Goal: Task Accomplishment & Management: Manage account settings

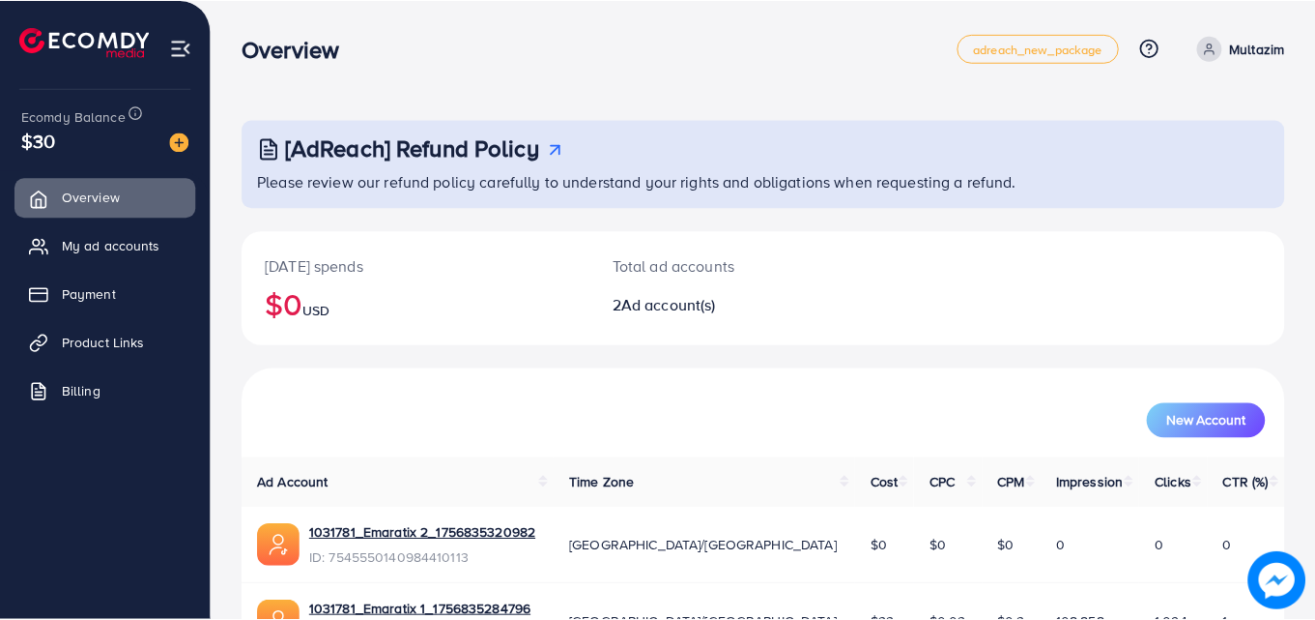
scroll to position [122, 0]
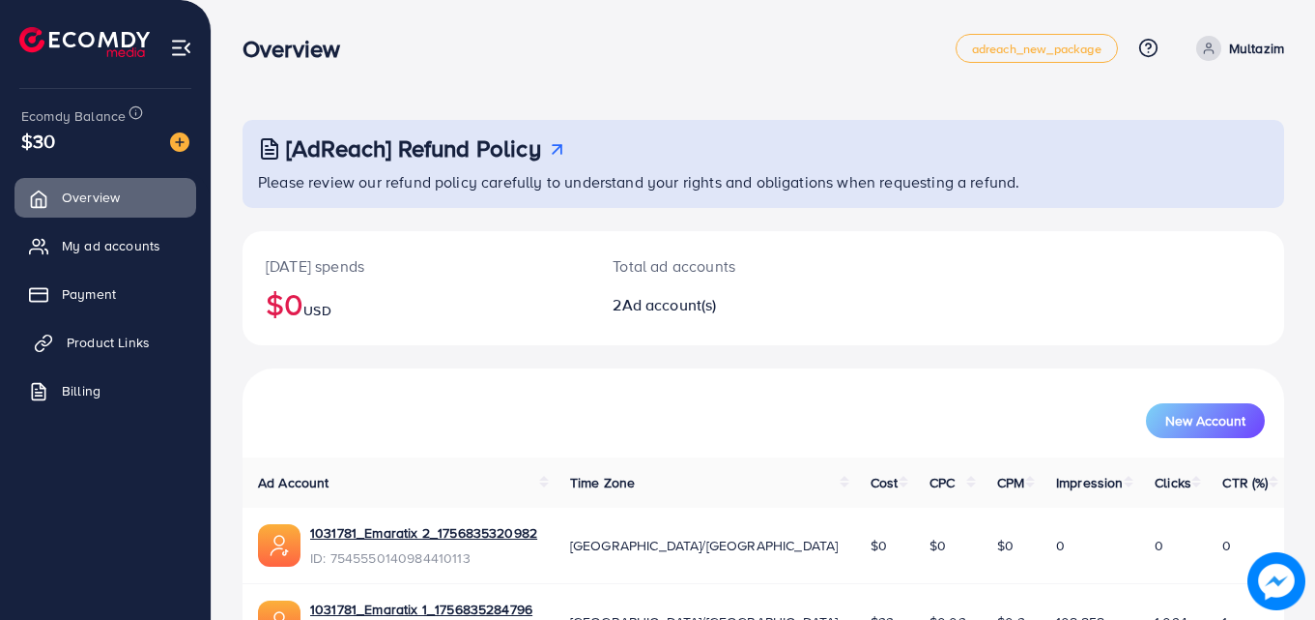
click at [104, 339] on span "Product Links" at bounding box center [108, 341] width 83 height 19
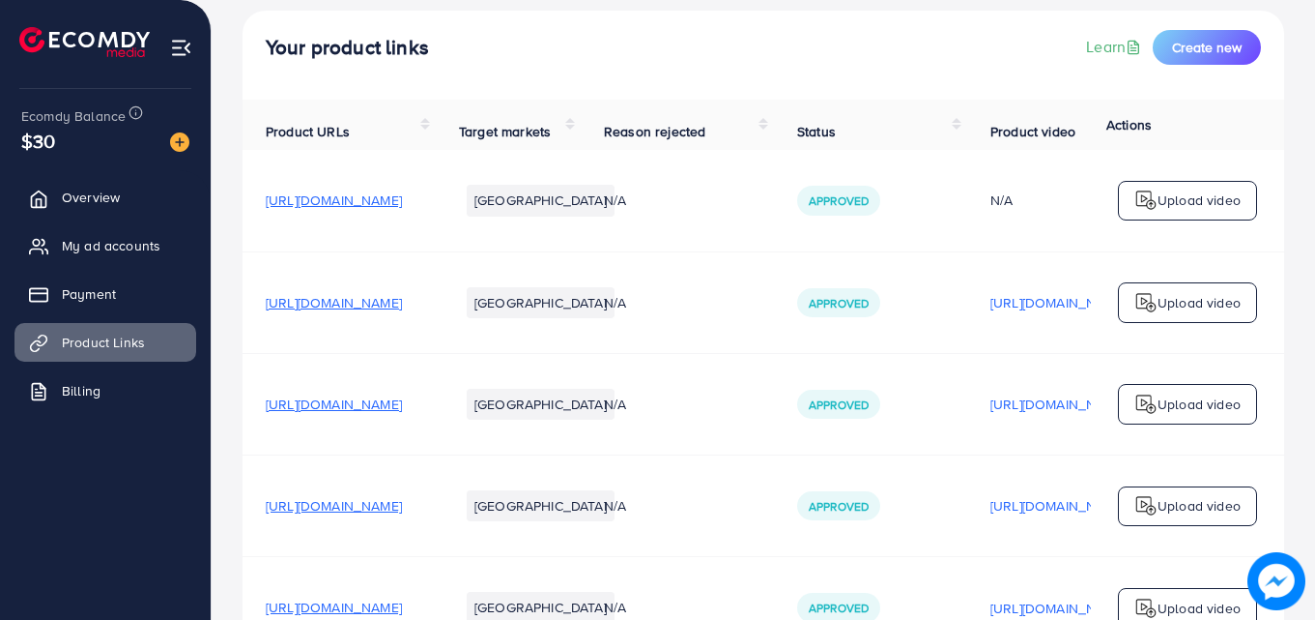
scroll to position [246, 0]
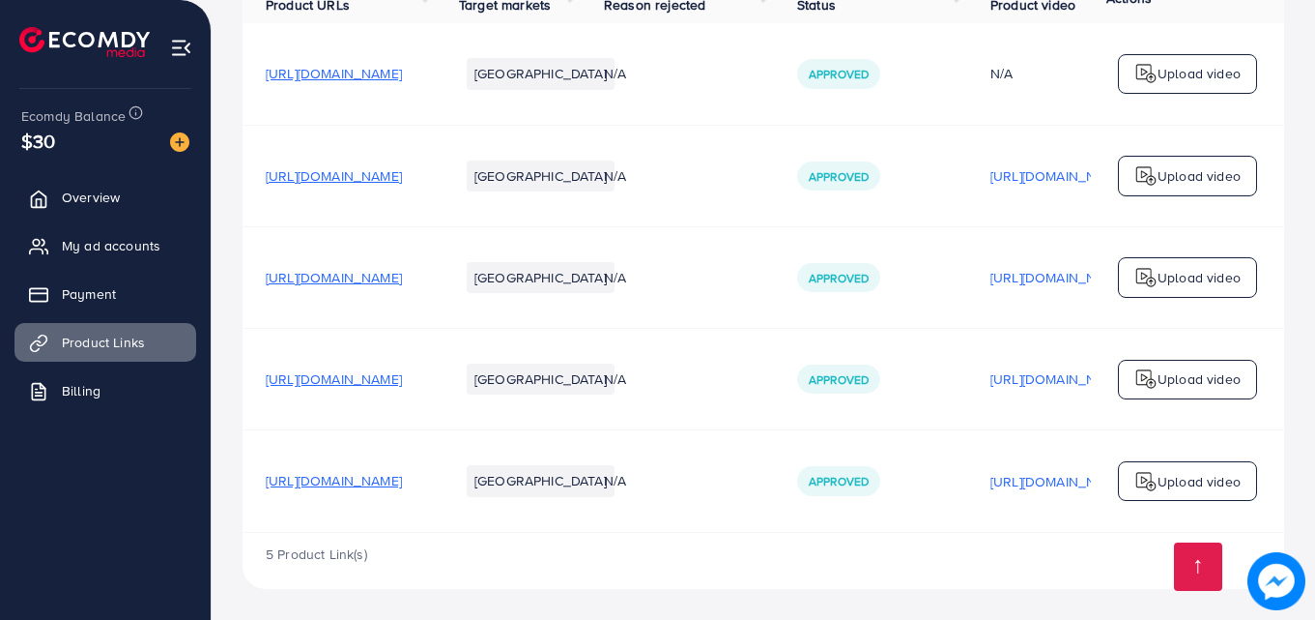
click at [402, 369] on span "https://emaratix.shop/products/micro-steam-iron-portable-handheld-household-iro…" at bounding box center [334, 378] width 136 height 19
click at [402, 486] on div "https://emaratix.shop/products/2-in-1-wireless-hair-hot-comb-portable-mini-usb-…" at bounding box center [334, 480] width 136 height 19
click at [402, 476] on span "https://emaratix.shop/products/2-in-1-wireless-hair-hot-comb-portable-mini-usb-…" at bounding box center [334, 480] width 136 height 19
click at [965, 533] on div "Product URLs Target markets Reason rejected Status Product video Status video A…" at bounding box center [764, 253] width 1042 height 560
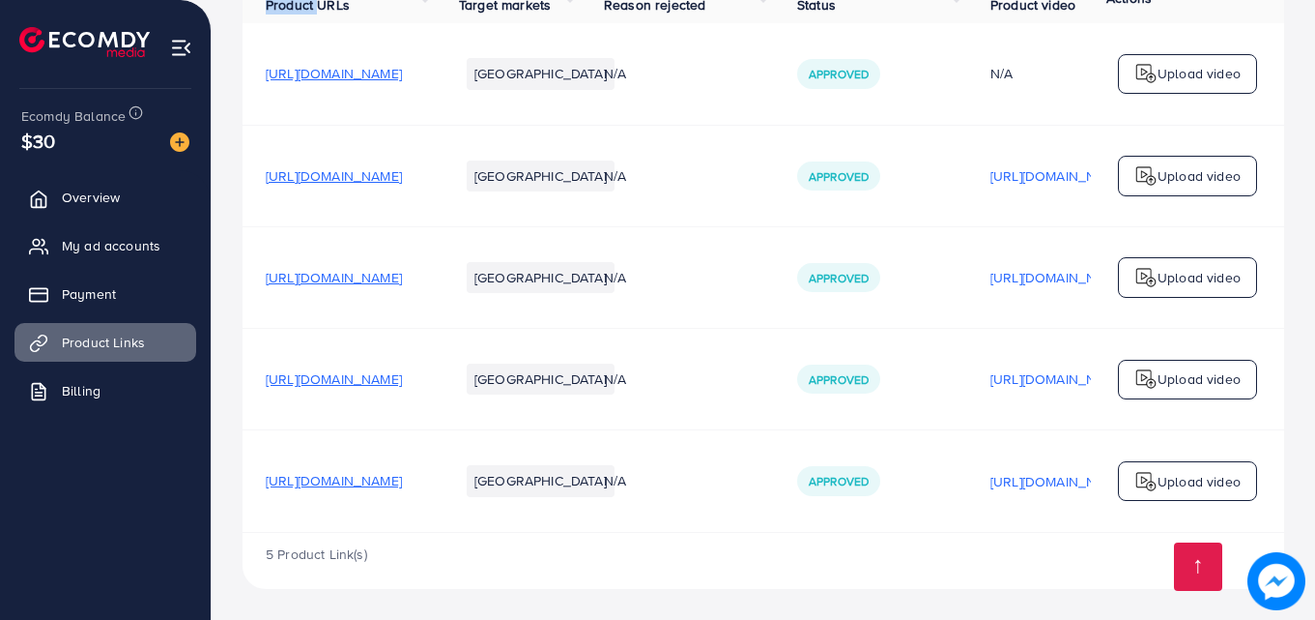
click at [965, 533] on div "Product URLs Target markets Reason rejected Status Product video Status video A…" at bounding box center [764, 253] width 1042 height 560
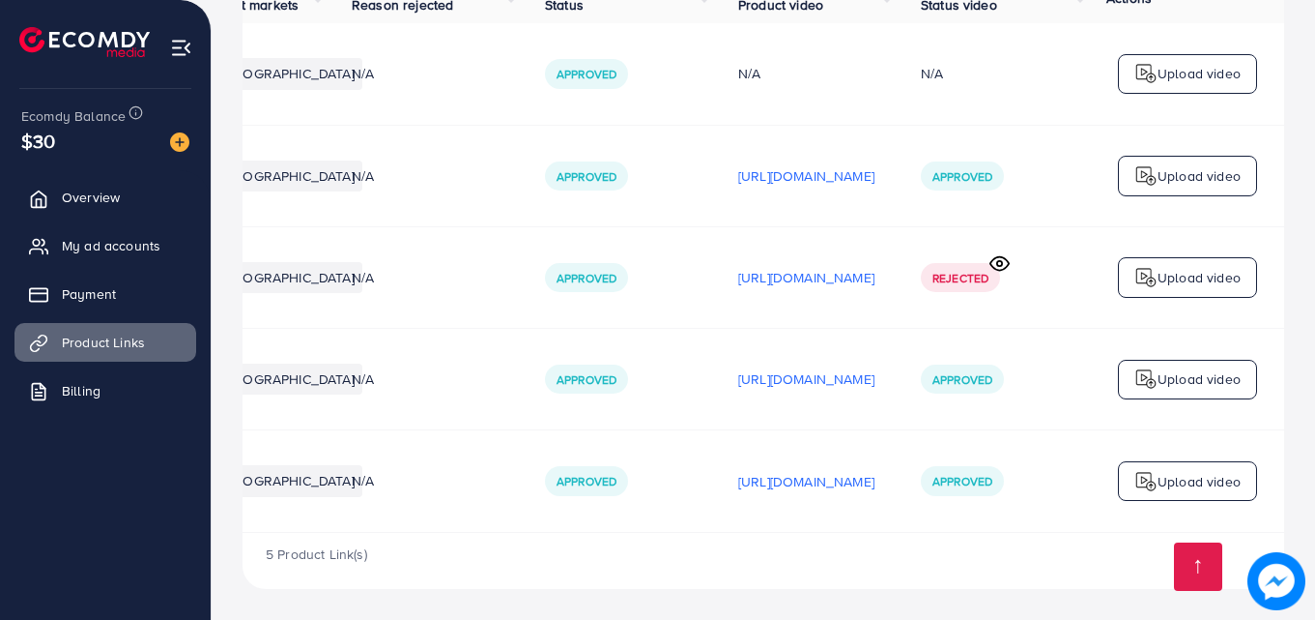
click at [1002, 255] on icon at bounding box center [1000, 263] width 20 height 20
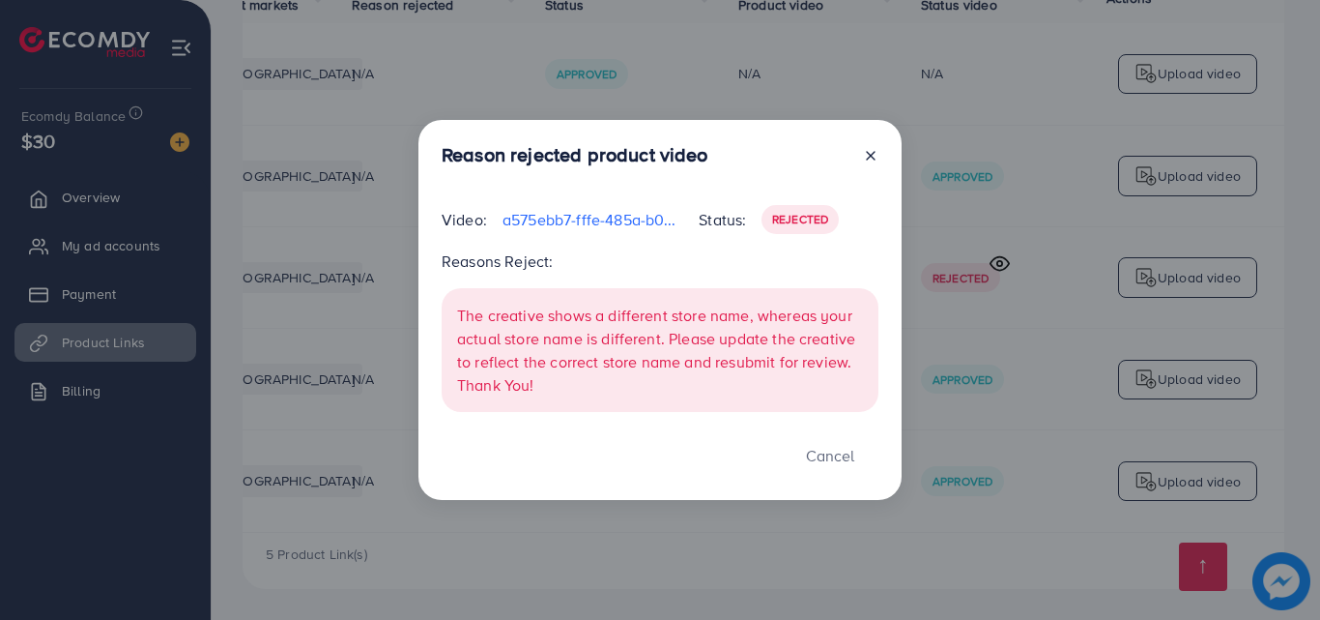
click at [871, 158] on icon at bounding box center [870, 155] width 15 height 15
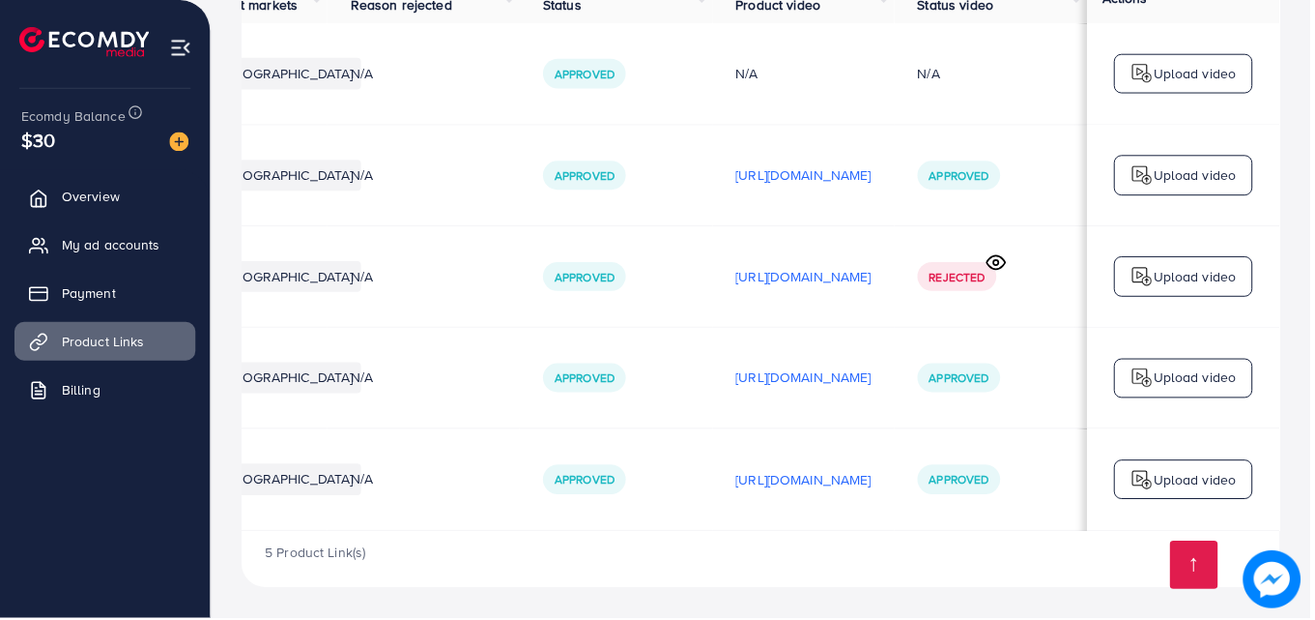
scroll to position [0, 484]
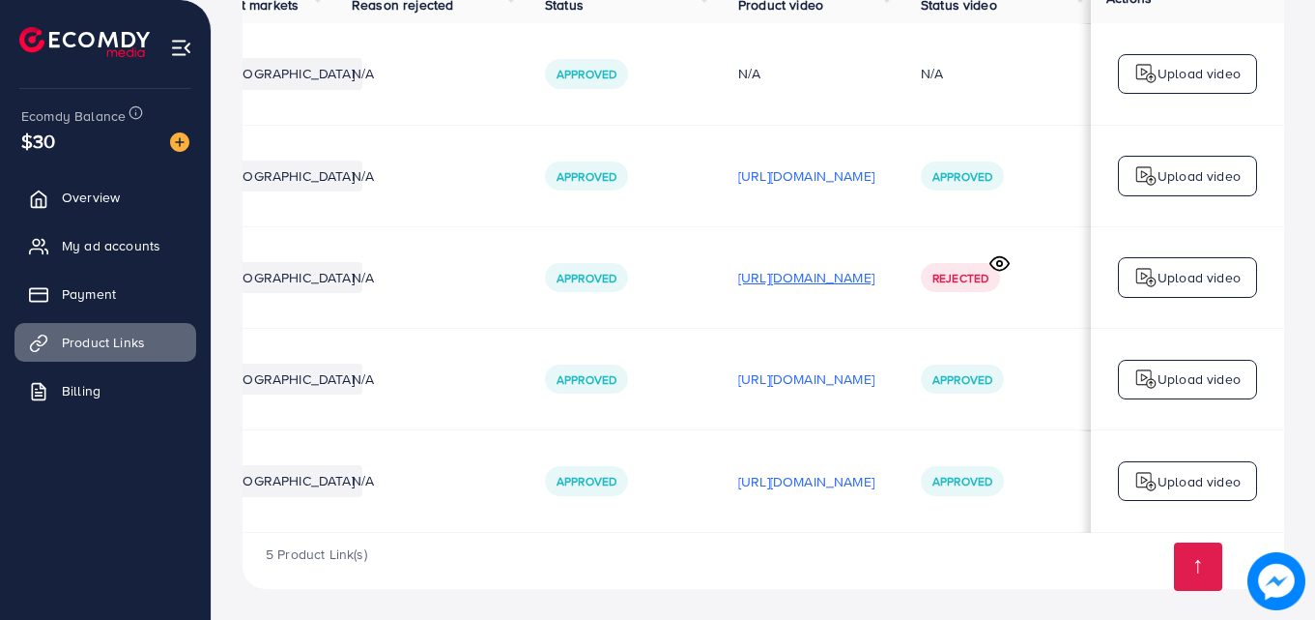
click at [772, 274] on p "https://files.ecomdy.com/videos/a575ebb7-fffe-485a-b002-7138e01a6f1f-1757662412…" at bounding box center [806, 277] width 136 height 23
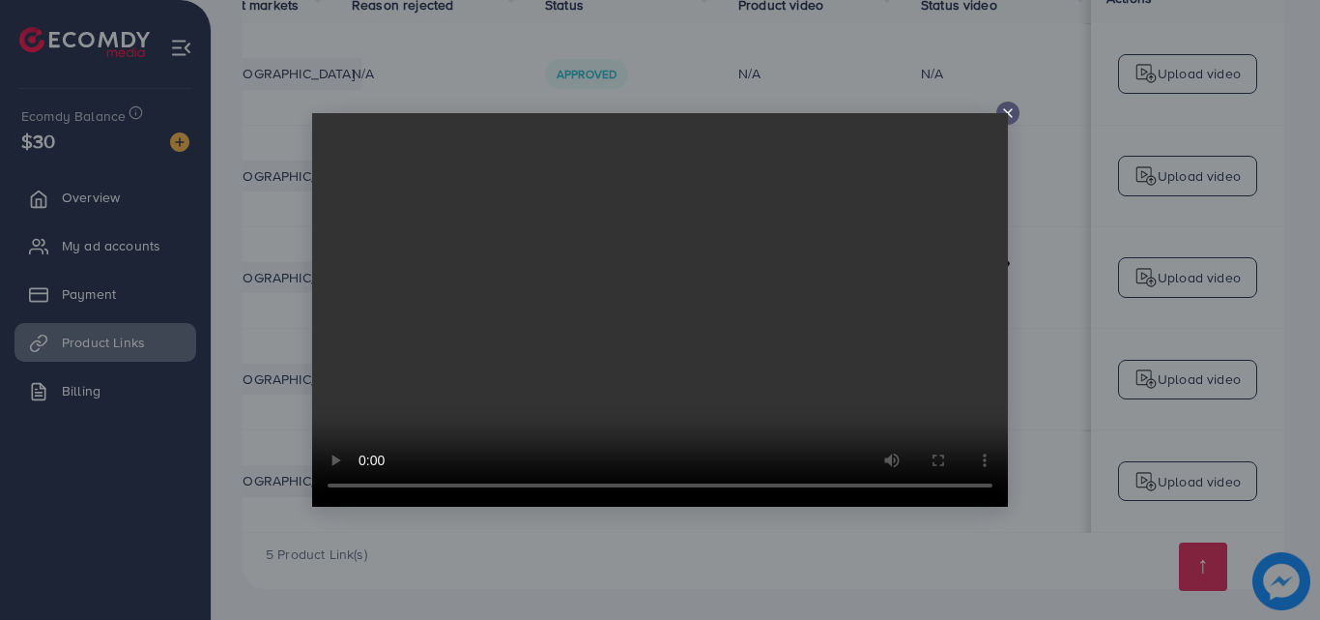
click at [1008, 104] on div at bounding box center [1007, 112] width 23 height 23
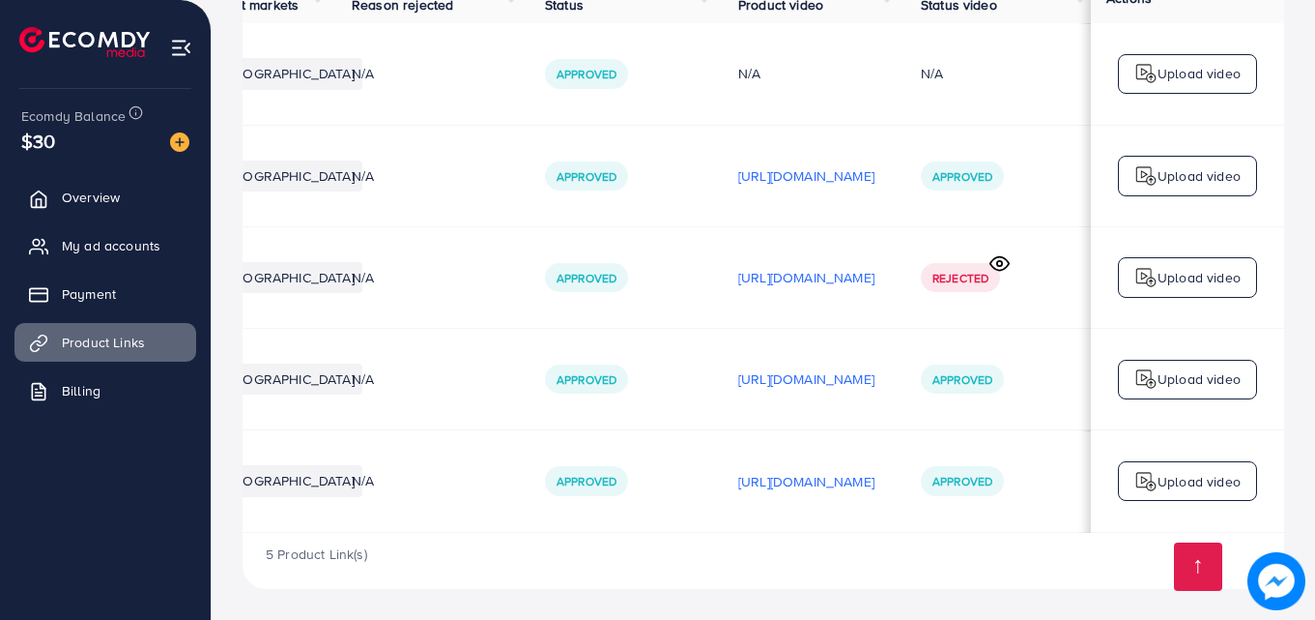
click at [534, 525] on td "Approved" at bounding box center [618, 480] width 193 height 101
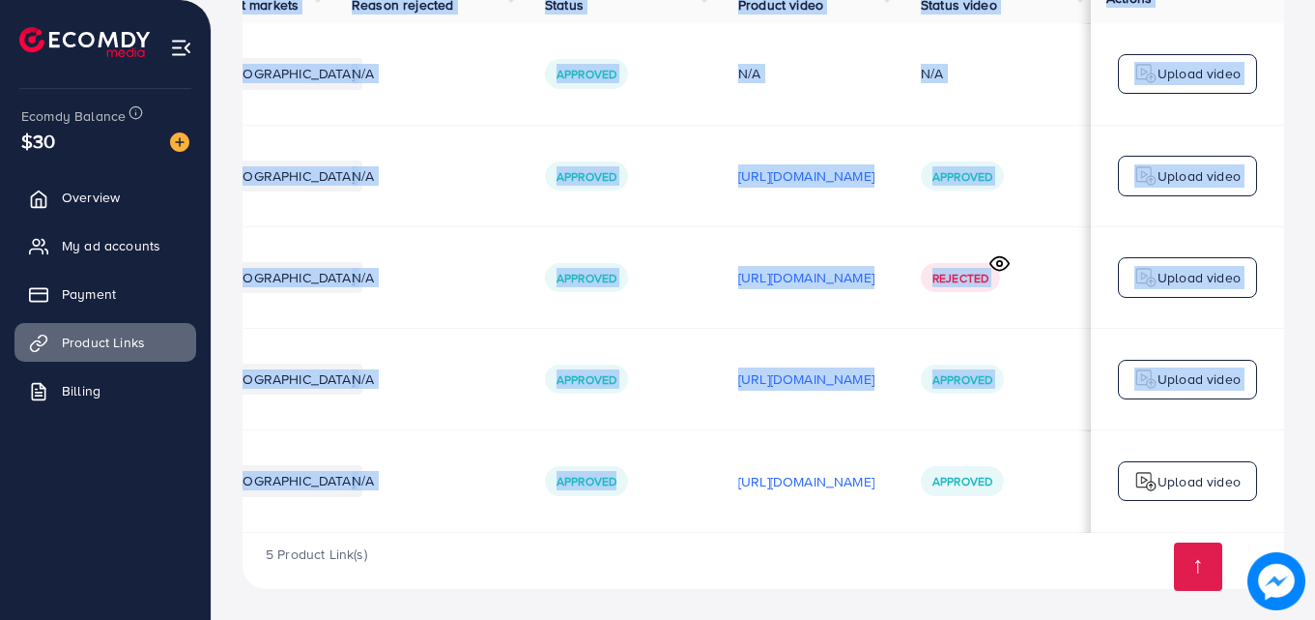
click at [531, 530] on div "Product URLs Target markets Reason rejected Status Product video Status video A…" at bounding box center [764, 253] width 1042 height 560
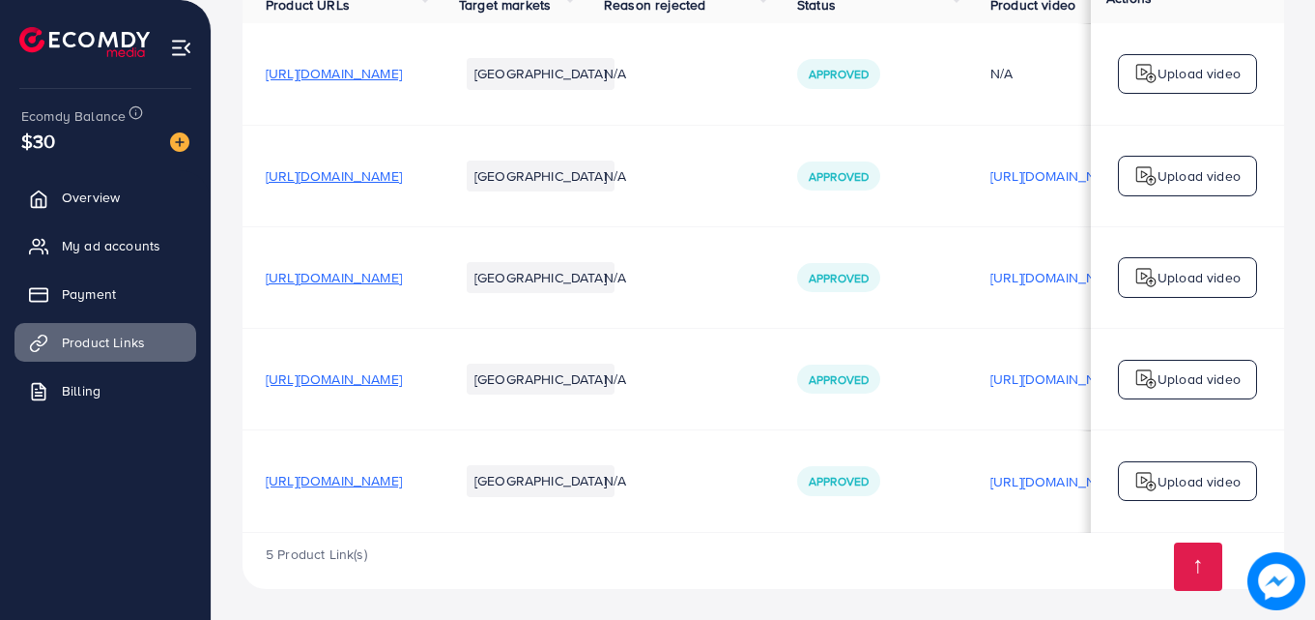
click at [402, 476] on span "https://emaratix.shop/products/2-in-1-wireless-hair-hot-comb-portable-mini-usb-…" at bounding box center [334, 480] width 136 height 19
click at [127, 258] on link "My ad accounts" at bounding box center [105, 245] width 182 height 39
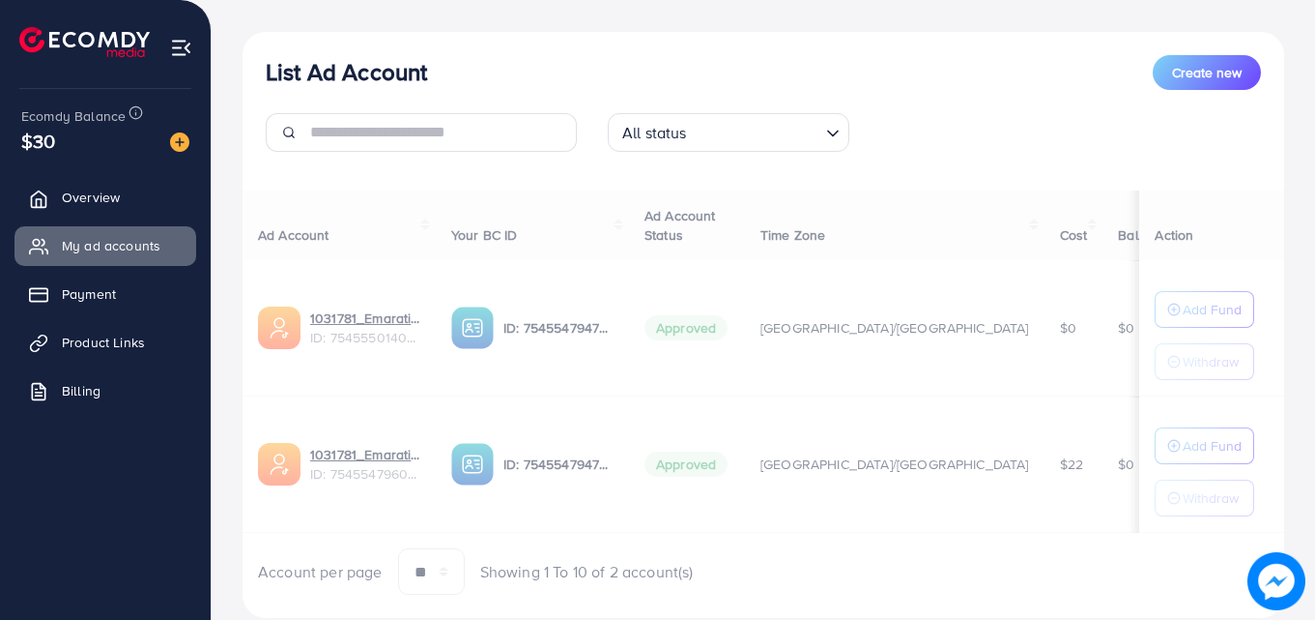
scroll to position [252, 0]
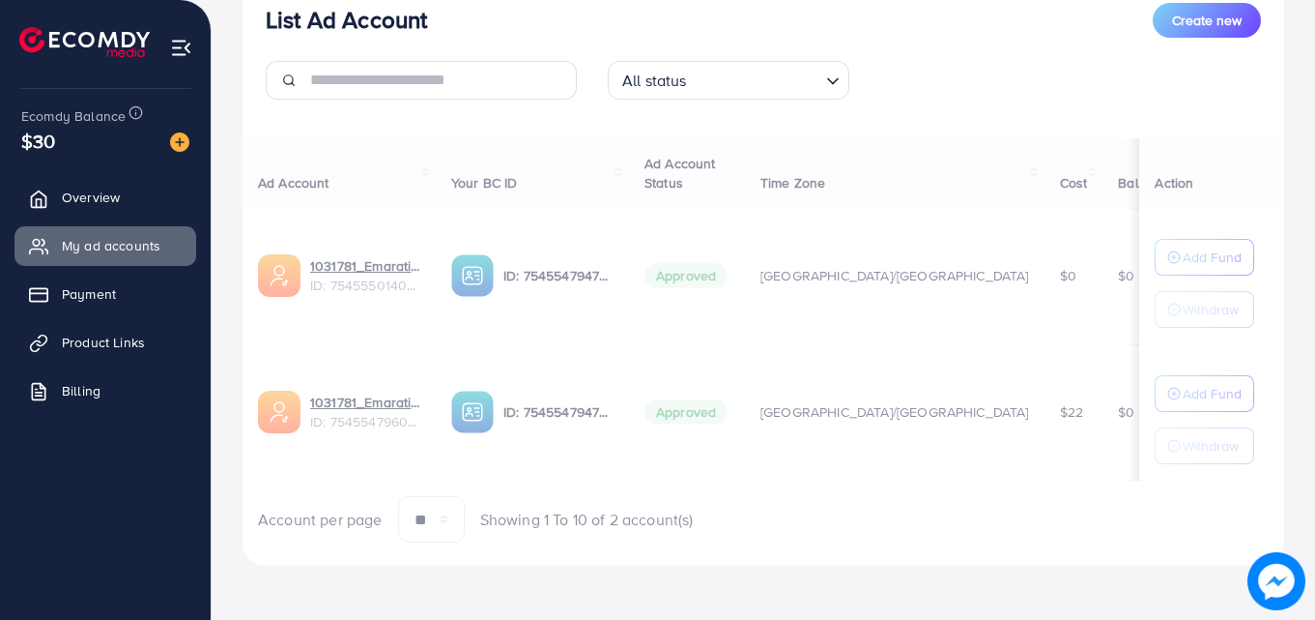
click at [1168, 390] on div "Ad Account Your BC ID Ad Account Status Time Zone Cost Balance Action 1031781_E…" at bounding box center [764, 340] width 1042 height 405
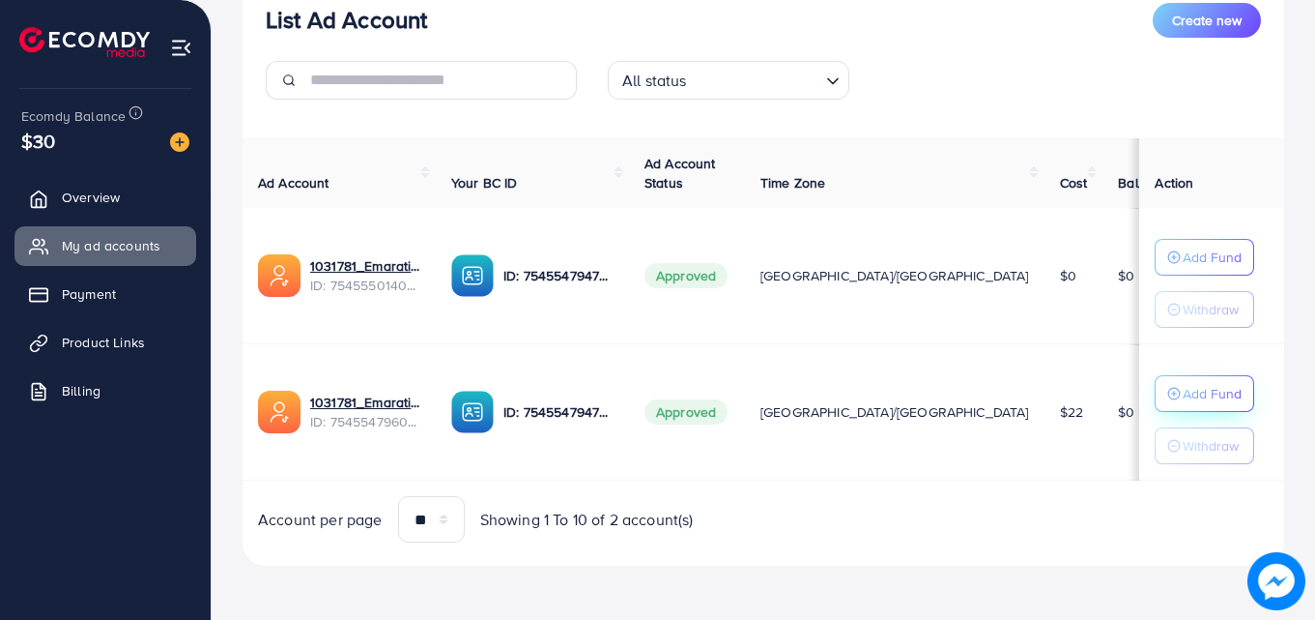
click at [1183, 391] on p "Add Fund" at bounding box center [1212, 393] width 59 height 23
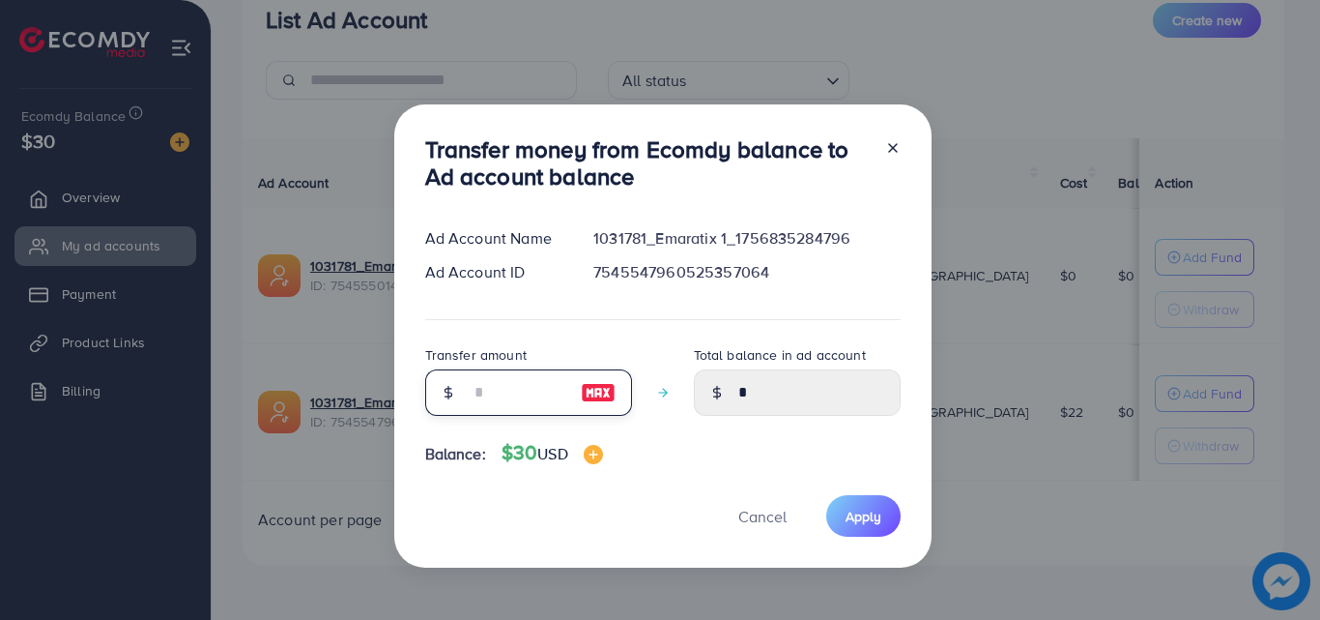
click at [478, 390] on input "number" at bounding box center [518, 392] width 97 height 46
type input "*"
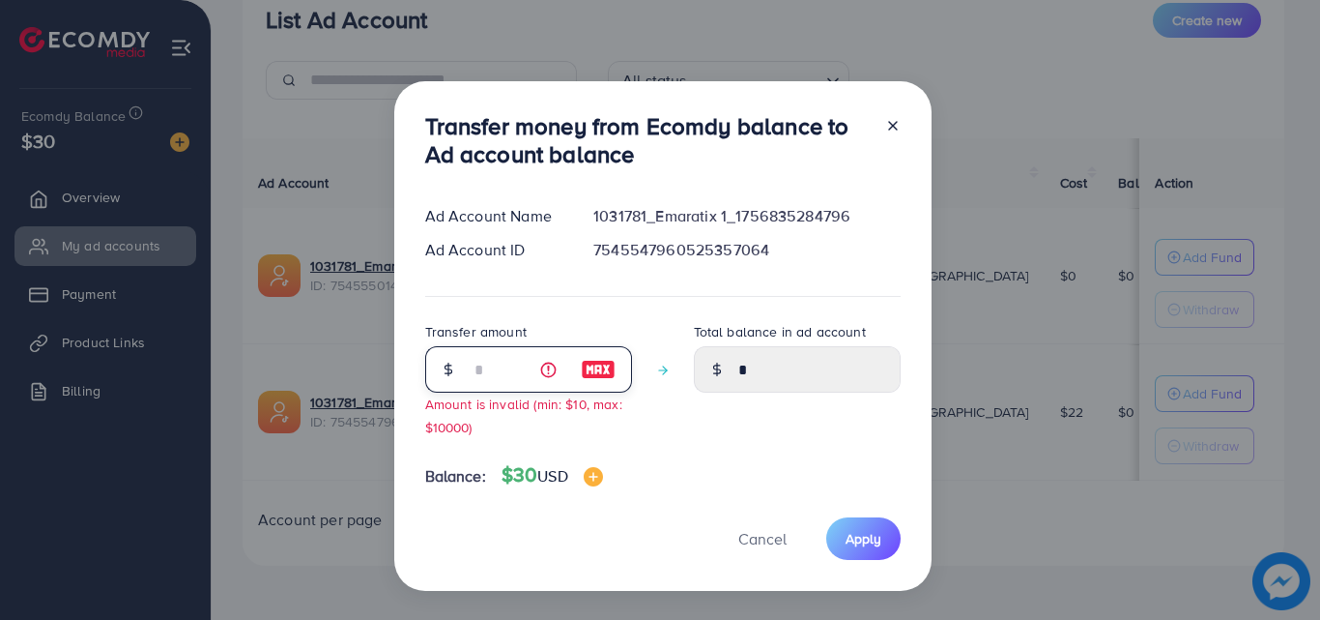
type input "****"
type input "**"
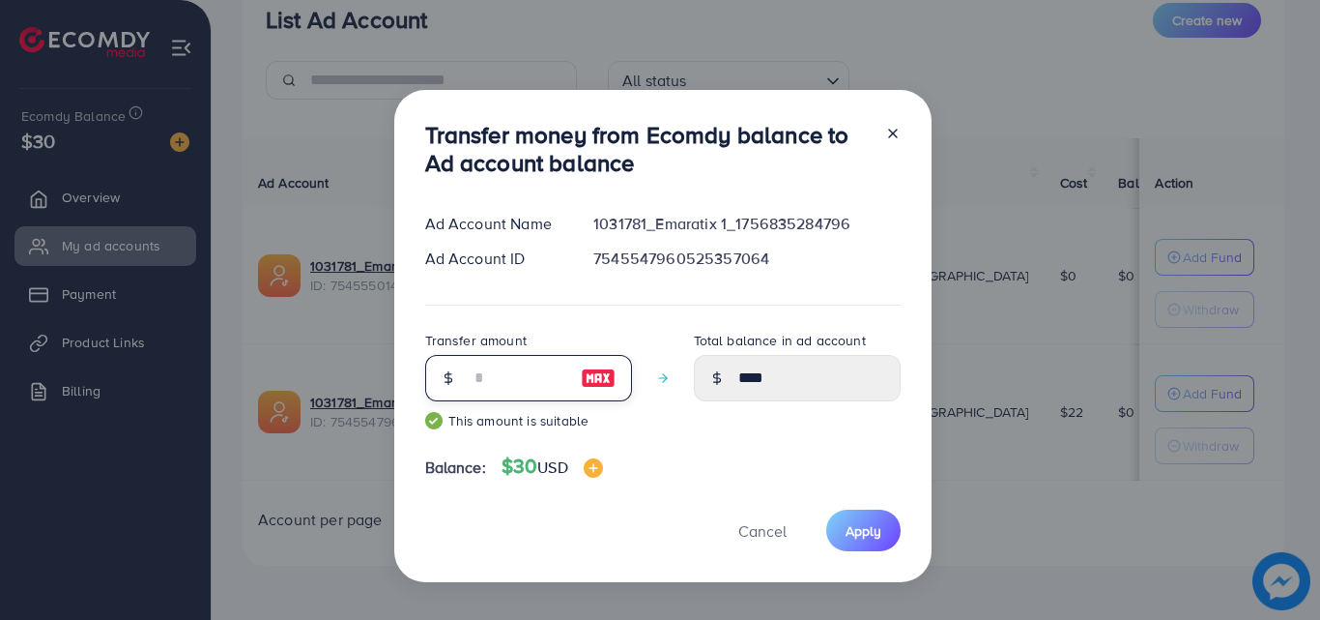
type input "*****"
type input "**"
click at [839, 529] on button "Apply" at bounding box center [863, 530] width 74 height 42
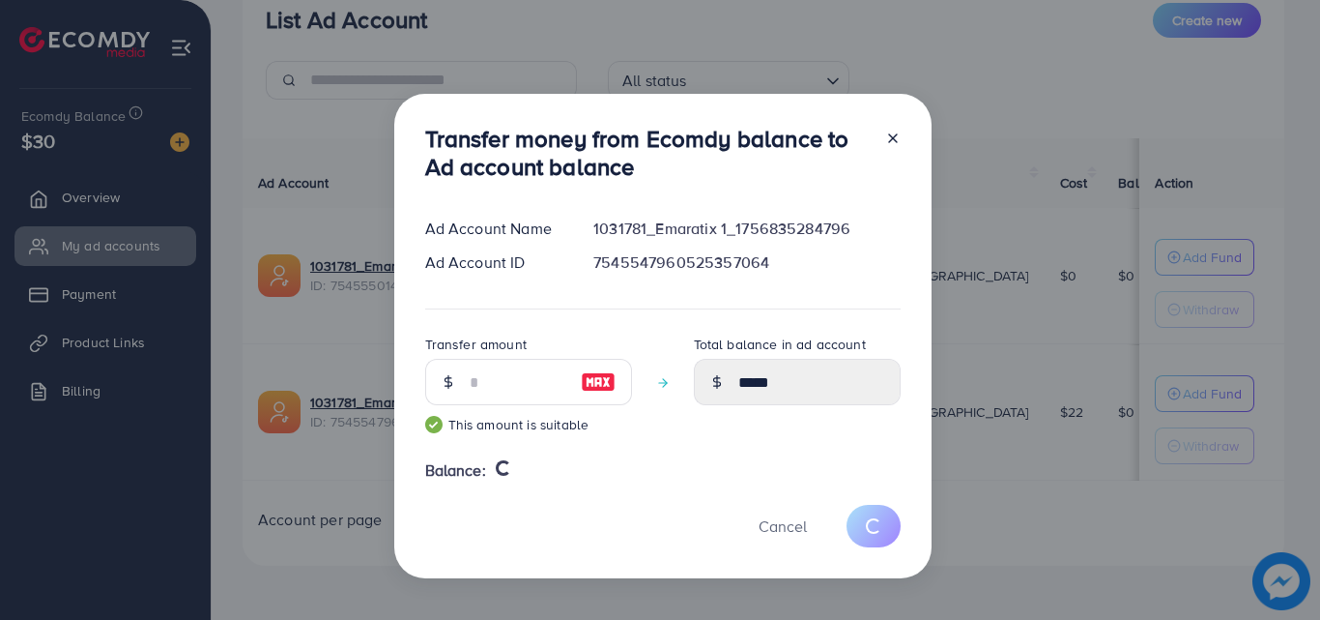
type input "*"
